Goal: Check status

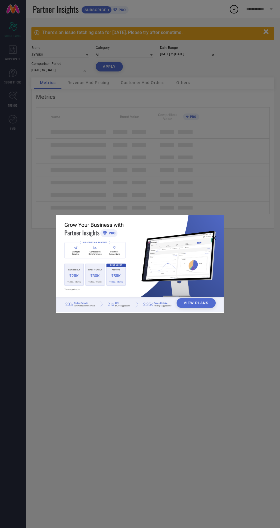
click at [155, 130] on div "View Plans" at bounding box center [140, 264] width 280 height 528
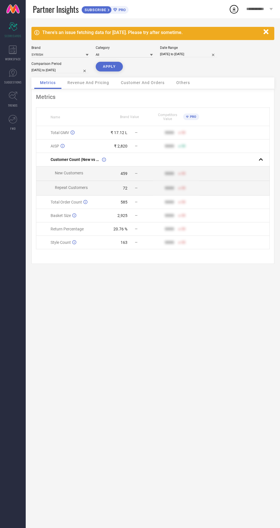
select select "7"
select select "2025"
select select "8"
select select "2025"
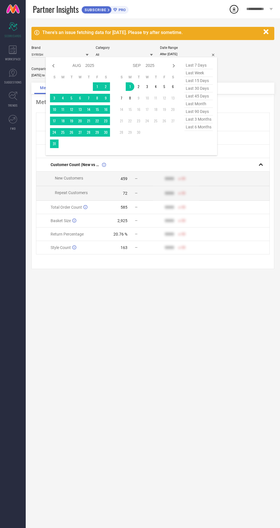
type input "[DATE] to [DATE]"
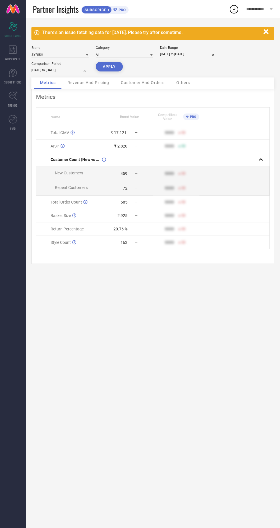
select select "8"
select select "2025"
select select "9"
select select "2025"
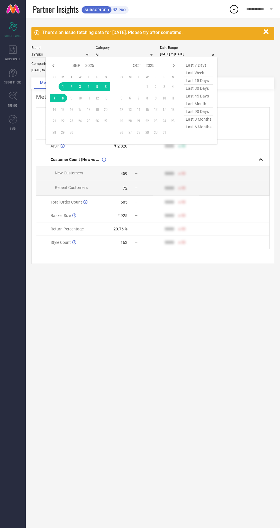
click at [97, 316] on div "There's an issue fetching data for [DATE]. Please try after sometime. Brand SYR…" at bounding box center [153, 272] width 254 height 509
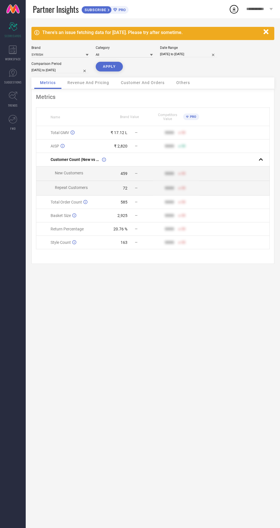
click at [109, 67] on button "APPLY" at bounding box center [109, 67] width 27 height 10
select select "8"
select select "2025"
select select "9"
select select "2025"
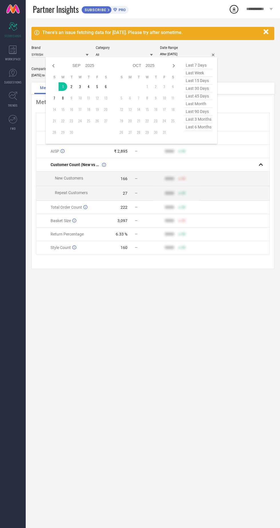
type input "[DATE] to [DATE]"
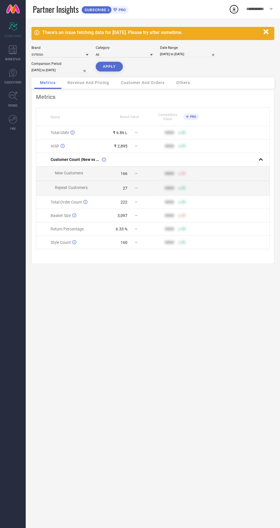
click at [109, 67] on button "APPLY" at bounding box center [109, 67] width 27 height 10
